Goal: Check status: Check status

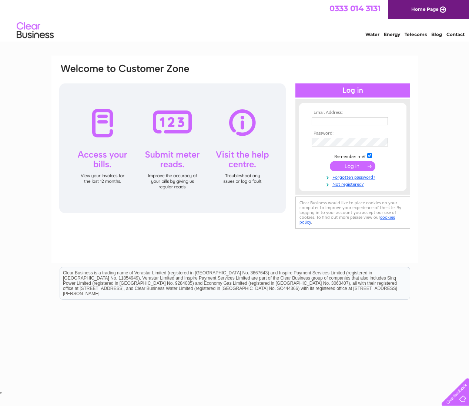
type input "[PERSON_NAME][EMAIL_ADDRESS][DOMAIN_NAME]"
click at [354, 165] on input "submit" at bounding box center [353, 166] width 46 height 10
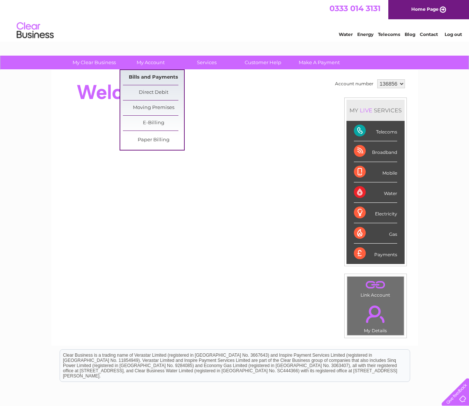
click at [146, 76] on link "Bills and Payments" at bounding box center [153, 77] width 61 height 15
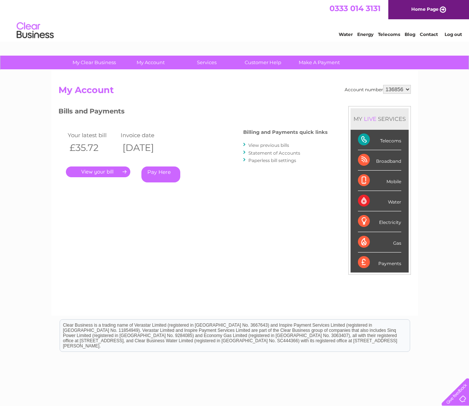
click at [98, 171] on link "." at bounding box center [98, 171] width 64 height 11
